Goal: Transaction & Acquisition: Obtain resource

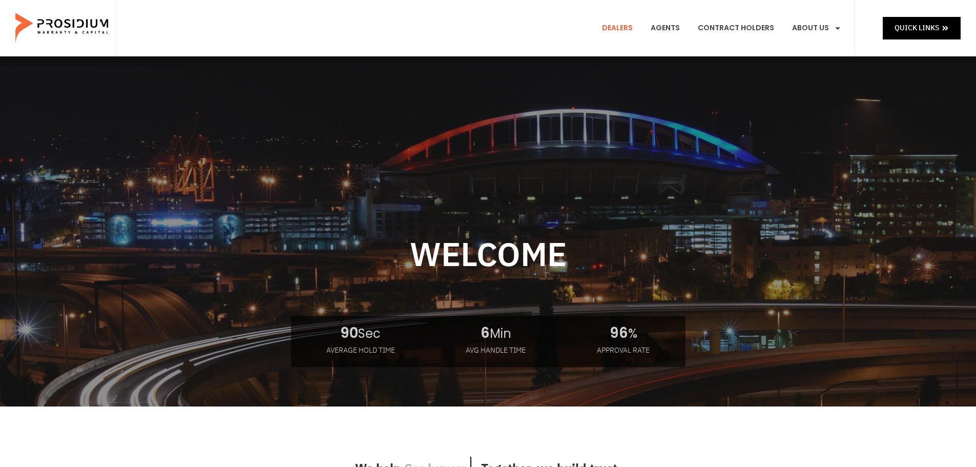
click at [617, 25] on link "Dealers" at bounding box center [617, 28] width 46 height 38
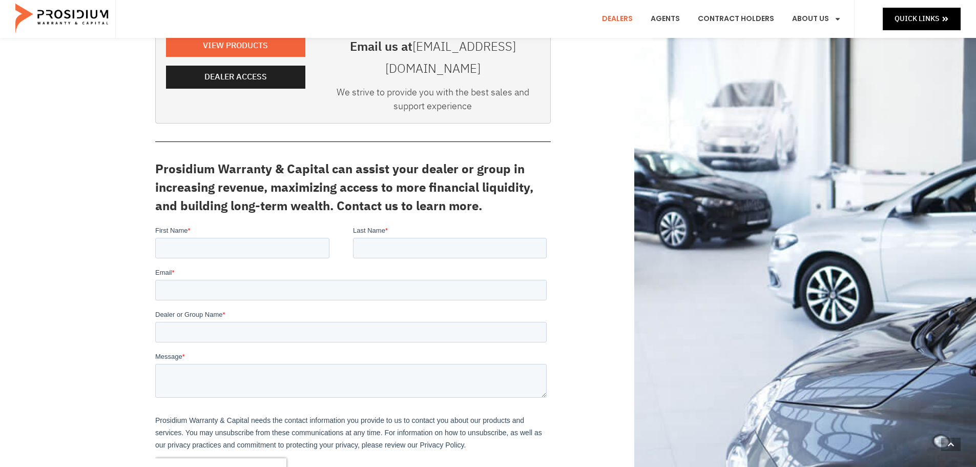
scroll to position [51, 0]
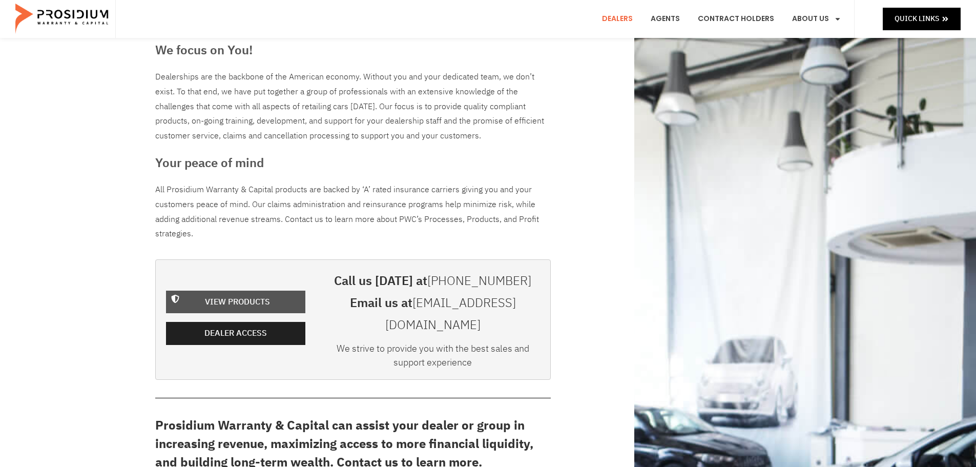
click at [228, 295] on span "View Products" at bounding box center [237, 302] width 65 height 15
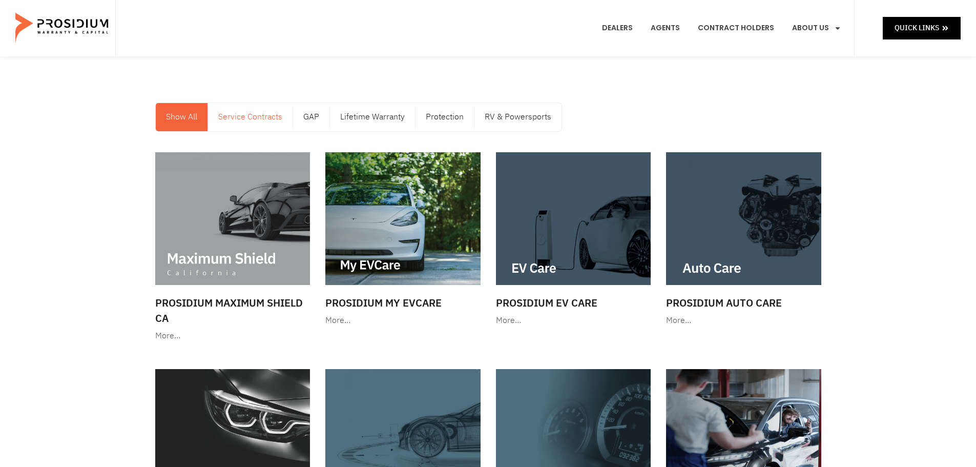
click at [252, 112] on link "Service Contracts" at bounding box center [250, 117] width 85 height 28
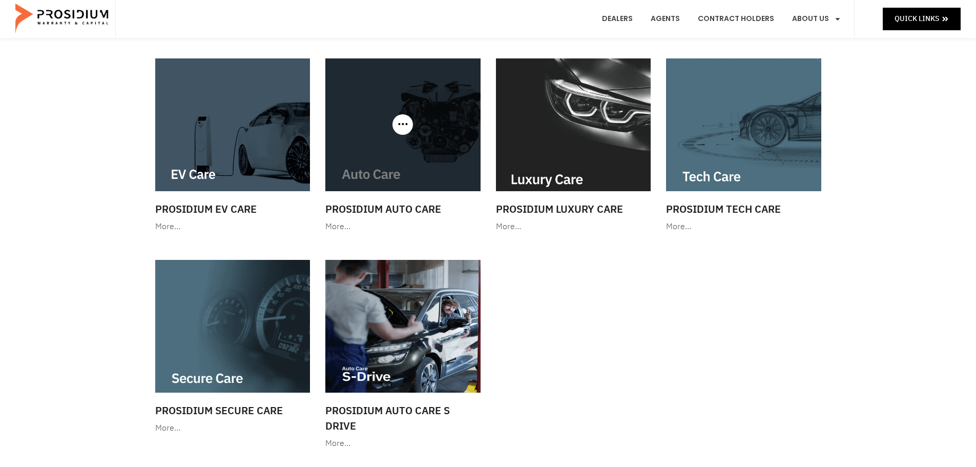
scroll to position [102, 0]
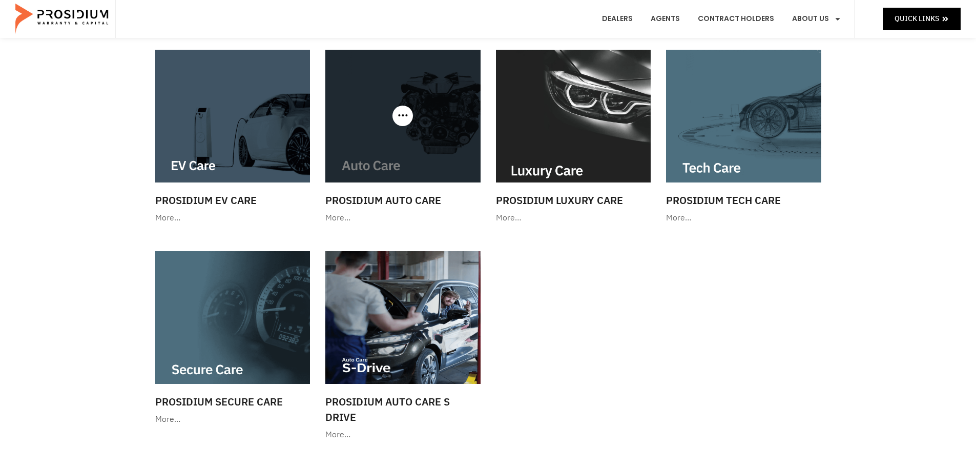
click at [396, 198] on h3 "Prosidium Auto Care" at bounding box center [402, 200] width 155 height 15
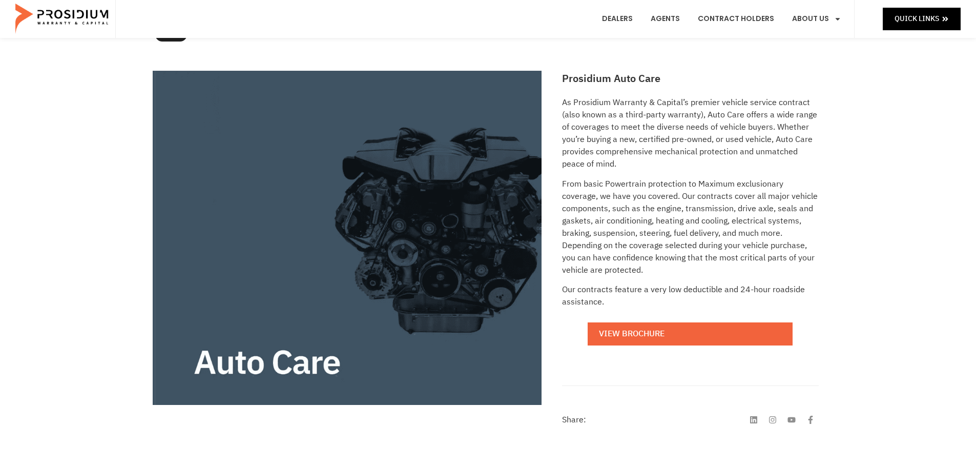
scroll to position [154, 0]
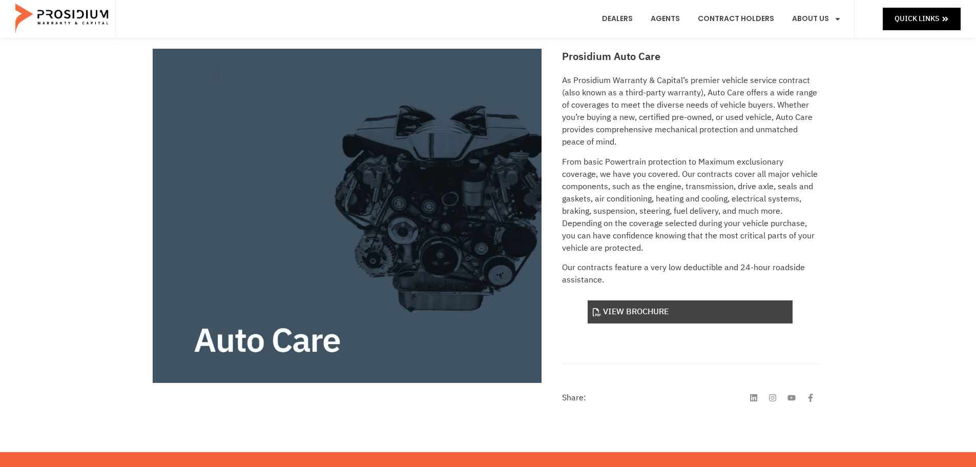
click at [672, 311] on link "View Brochure" at bounding box center [689, 311] width 205 height 23
